Goal: Transaction & Acquisition: Purchase product/service

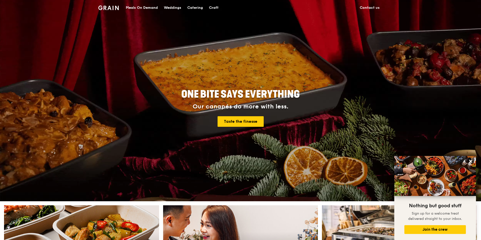
click at [140, 8] on div "Meals On Demand" at bounding box center [142, 7] width 32 height 15
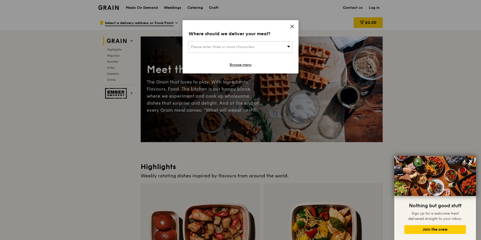
click at [291, 28] on icon at bounding box center [292, 26] width 5 height 5
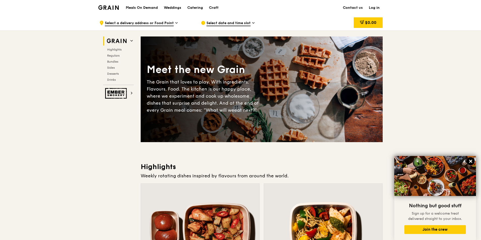
click at [319, 159] on icon at bounding box center [470, 161] width 5 height 5
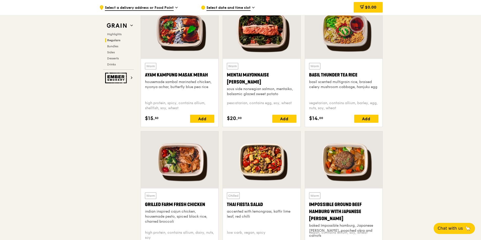
scroll to position [454, 0]
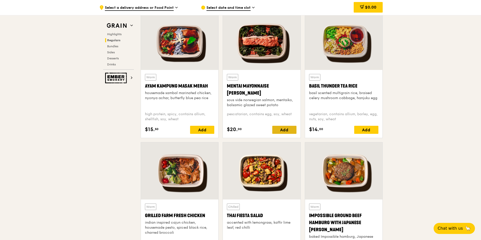
click at [289, 130] on div "Add" at bounding box center [284, 130] width 24 height 8
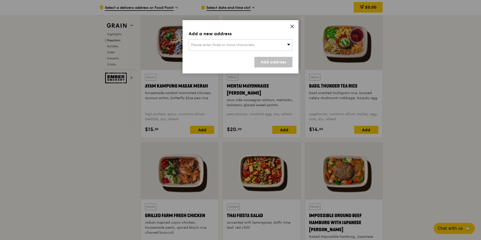
click at [291, 43] on div "Please enter three or more characters" at bounding box center [240, 45] width 104 height 12
click at [239, 45] on input "search" at bounding box center [240, 45] width 103 height 11
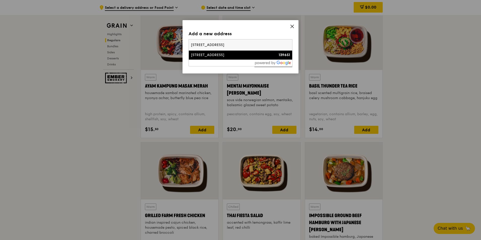
type input "[STREET_ADDRESS]"
click at [245, 55] on div "[STREET_ADDRESS]" at bounding box center [228, 55] width 75 height 5
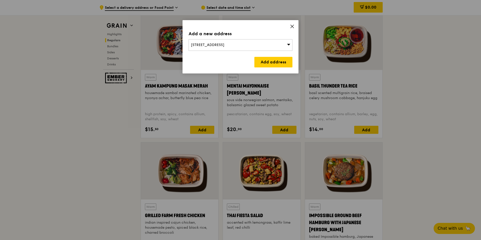
click at [293, 25] on icon at bounding box center [292, 26] width 5 height 5
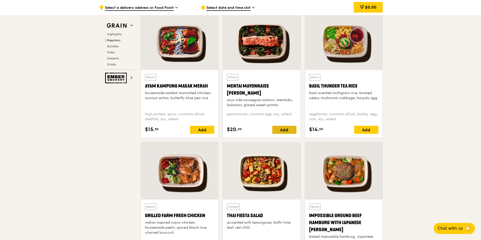
click at [289, 130] on div "Add" at bounding box center [284, 130] width 24 height 8
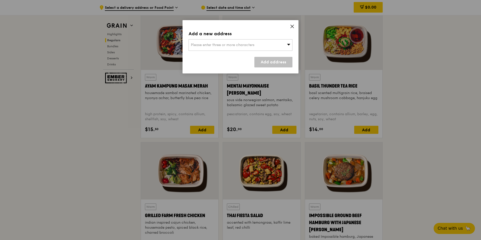
click at [290, 44] on icon at bounding box center [289, 45] width 4 height 4
click at [255, 55] on li "Please enter 3 or more characters" at bounding box center [240, 55] width 103 height 9
click at [225, 46] on input "search" at bounding box center [240, 45] width 103 height 11
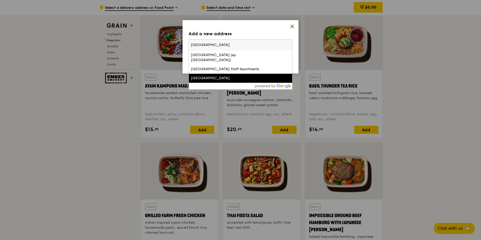
type input "[GEOGRAPHIC_DATA]"
click at [235, 79] on div "[GEOGRAPHIC_DATA]" at bounding box center [228, 78] width 75 height 5
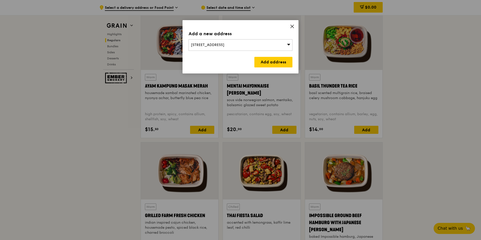
click at [267, 46] on div "[STREET_ADDRESS]" at bounding box center [240, 45] width 104 height 12
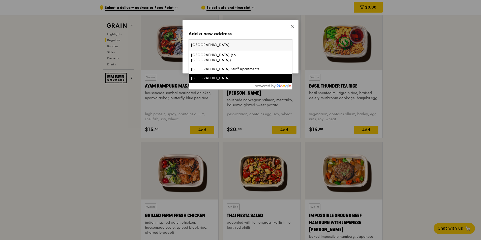
click at [249, 77] on div "[GEOGRAPHIC_DATA]" at bounding box center [228, 78] width 75 height 5
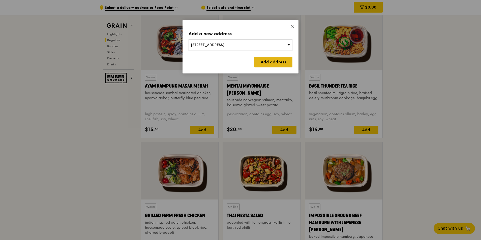
drag, startPoint x: 273, startPoint y: 63, endPoint x: 274, endPoint y: 65, distance: 2.8
click at [273, 66] on link "Add address" at bounding box center [273, 62] width 38 height 11
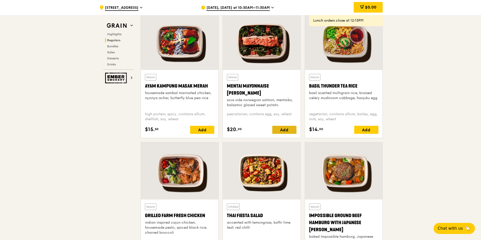
click at [286, 129] on div "Add" at bounding box center [284, 130] width 24 height 8
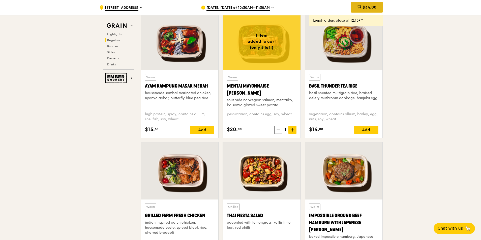
click at [319, 6] on span "$34.00" at bounding box center [369, 7] width 14 height 5
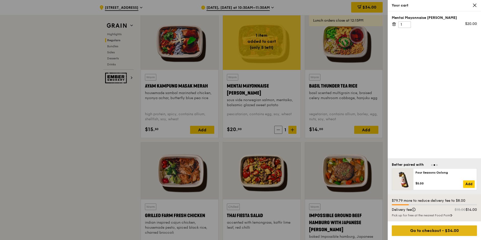
click at [319, 170] on div "Go to checkout - $34.00" at bounding box center [434, 231] width 85 height 11
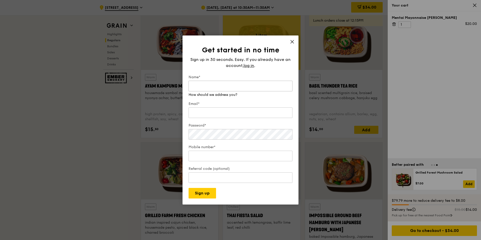
click at [227, 86] on input "Name*" at bounding box center [240, 86] width 104 height 11
type input "Chee [PERSON_NAME]"
click at [213, 113] on div "Email* We will send your receipt to this email" at bounding box center [240, 108] width 104 height 23
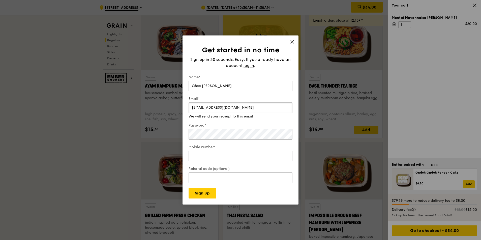
type input "[EMAIL_ADDRESS][DOMAIN_NAME]"
click at [202, 153] on input "Mobile number*" at bounding box center [240, 156] width 104 height 11
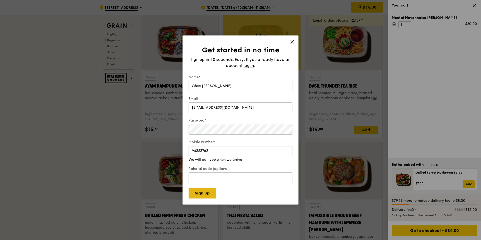
type input "94353763"
click at [208, 170] on button "Sign up" at bounding box center [201, 193] width 27 height 11
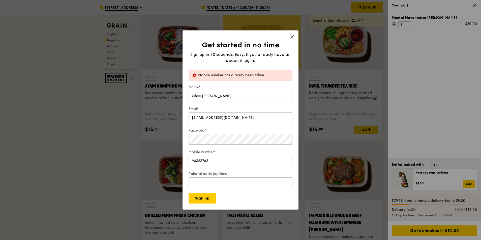
click at [291, 35] on icon at bounding box center [292, 37] width 5 height 5
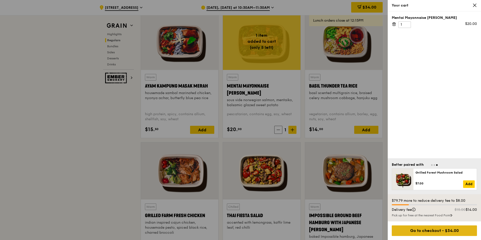
click at [319, 170] on div "Go to checkout - $34.00" at bounding box center [434, 231] width 85 height 11
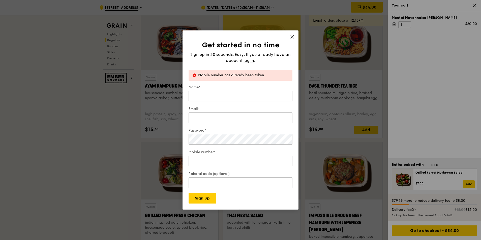
click at [291, 35] on icon at bounding box center [292, 37] width 5 height 5
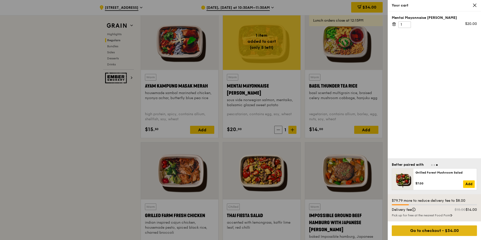
click at [319, 170] on div "Go to checkout - $34.00" at bounding box center [434, 231] width 85 height 11
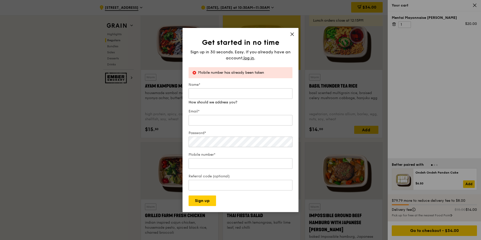
click at [293, 34] on div "Get started in no time Sign up in 30 seconds. Easy. If you already have an acco…" at bounding box center [240, 120] width 116 height 184
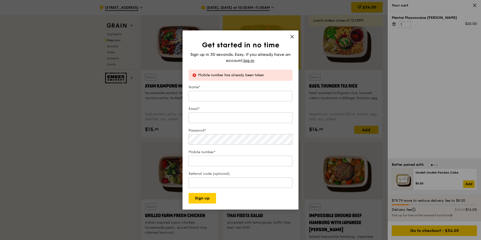
click at [293, 35] on icon at bounding box center [292, 37] width 5 height 5
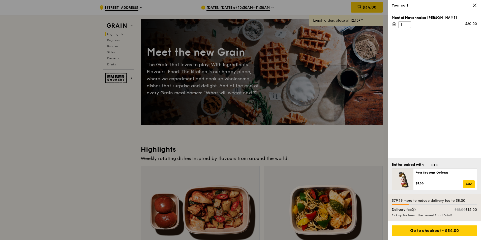
scroll to position [0, 0]
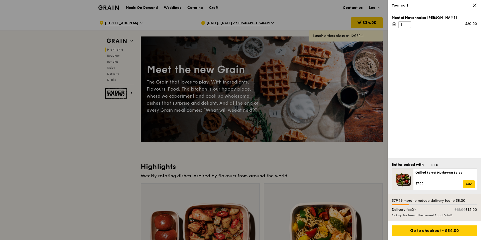
click at [319, 5] on icon at bounding box center [474, 5] width 3 height 3
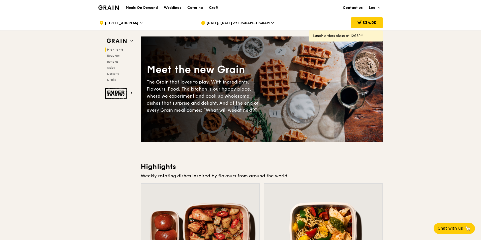
click at [319, 7] on link "Log in" at bounding box center [374, 7] width 17 height 15
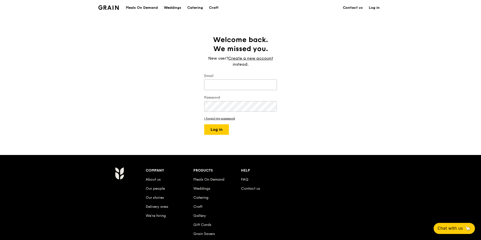
click at [242, 82] on input "Email" at bounding box center [240, 85] width 73 height 11
click at [220, 130] on button "Log in" at bounding box center [216, 129] width 25 height 11
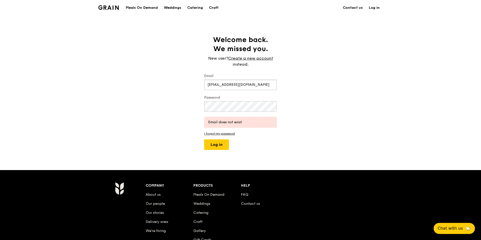
click at [223, 85] on input "[EMAIL_ADDRESS][DOMAIN_NAME]" at bounding box center [240, 85] width 73 height 11
type input "[EMAIL_ADDRESS][DOMAIN_NAME]"
click at [219, 147] on button "Log in" at bounding box center [216, 145] width 25 height 11
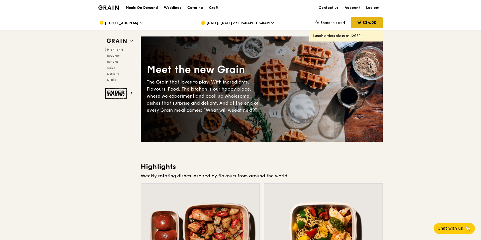
click at [319, 23] on span "$34.00" at bounding box center [369, 22] width 14 height 5
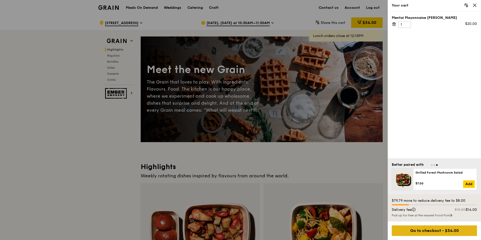
click at [319, 170] on div "Go to checkout - $34.00" at bounding box center [434, 231] width 85 height 11
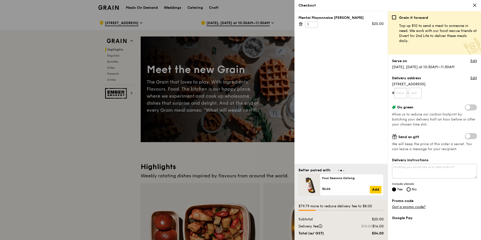
click at [319, 93] on input "text" at bounding box center [400, 93] width 13 height 11
type input "18B"
click at [319, 94] on input "text" at bounding box center [415, 93] width 13 height 11
type input "710"
click at [319, 170] on textarea "Delivery instructions" at bounding box center [434, 171] width 85 height 15
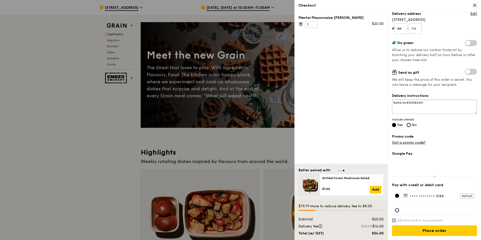
scroll to position [25, 0]
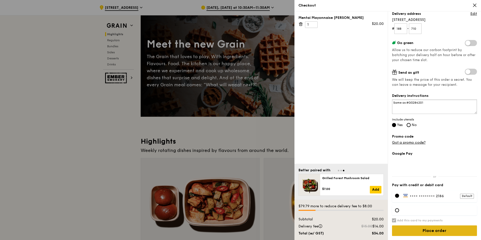
type textarea "Same as #G3284201"
click at [319, 170] on input "Place order" at bounding box center [434, 231] width 85 height 11
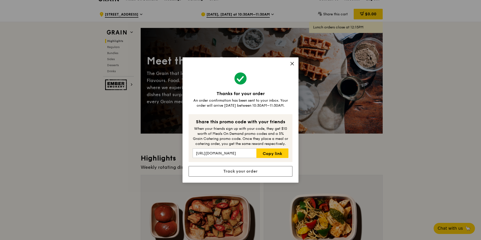
scroll to position [0, 0]
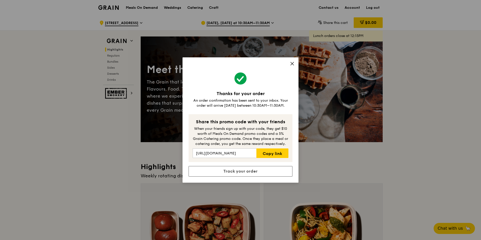
click at [294, 64] on icon at bounding box center [292, 63] width 5 height 5
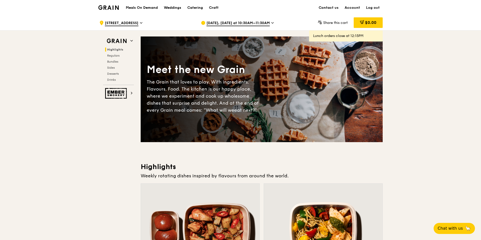
click at [319, 7] on link "Log out" at bounding box center [373, 7] width 20 height 15
